Goal: Task Accomplishment & Management: Use online tool/utility

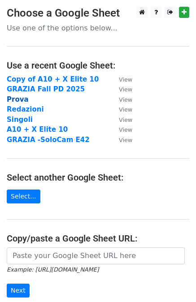
click at [8, 98] on strong "Prova" at bounding box center [18, 99] width 22 height 8
click at [12, 101] on strong "Prova" at bounding box center [18, 99] width 22 height 8
click at [19, 101] on strong "Prova" at bounding box center [18, 99] width 22 height 8
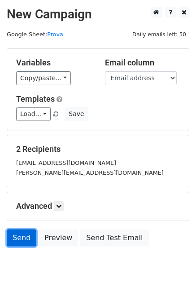
click at [12, 234] on link "Send" at bounding box center [22, 237] width 30 height 17
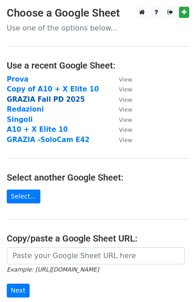
click at [28, 99] on strong "GRAZIA Fall PD 2025" at bounding box center [46, 99] width 78 height 8
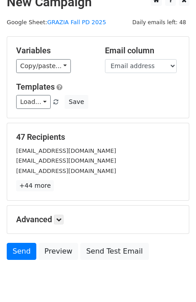
scroll to position [13, 0]
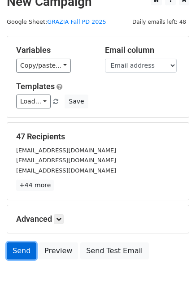
click at [22, 247] on link "Send" at bounding box center [22, 250] width 30 height 17
